Goal: Register for event/course

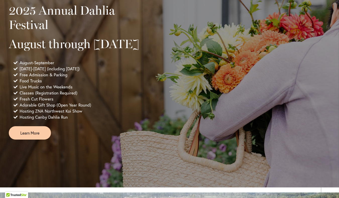
scroll to position [369, 0]
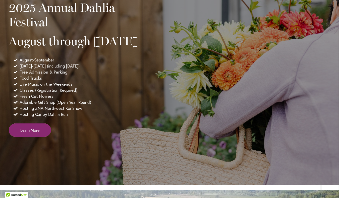
click at [37, 133] on span "Learn More" at bounding box center [29, 130] width 19 height 6
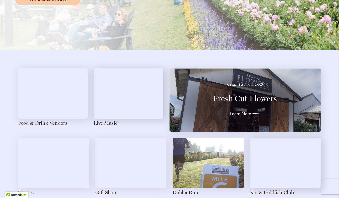
scroll to position [506, 0]
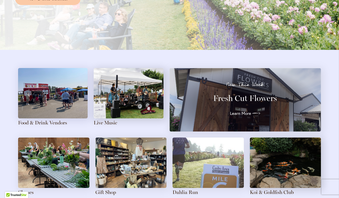
click at [120, 109] on img at bounding box center [129, 93] width 70 height 50
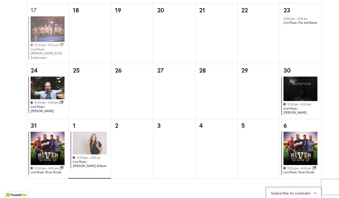
click at [93, 133] on img at bounding box center [90, 142] width 34 height 23
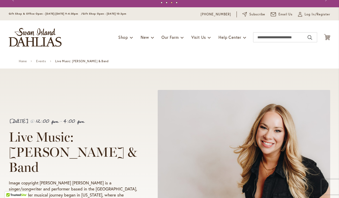
scroll to position [8, 0]
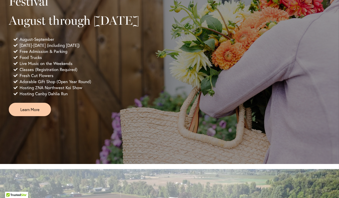
scroll to position [398, 0]
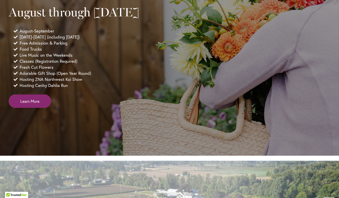
click at [36, 104] on span "Learn More" at bounding box center [29, 101] width 19 height 6
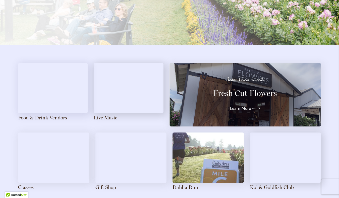
scroll to position [515, 0]
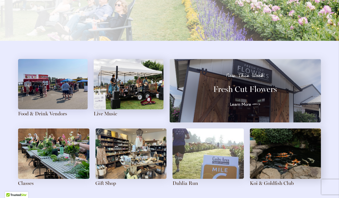
click at [60, 100] on img at bounding box center [53, 84] width 70 height 50
